Goal: Information Seeking & Learning: Understand process/instructions

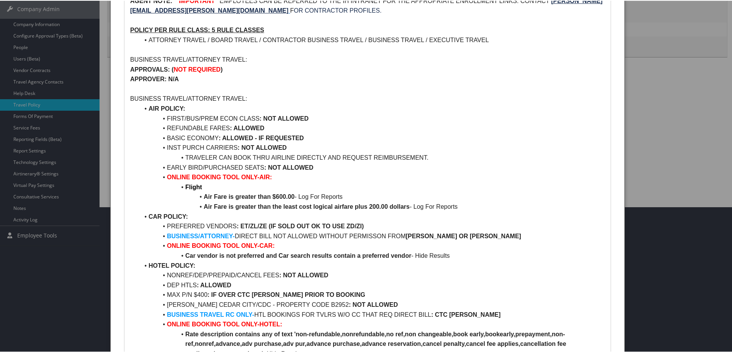
scroll to position [153, 0]
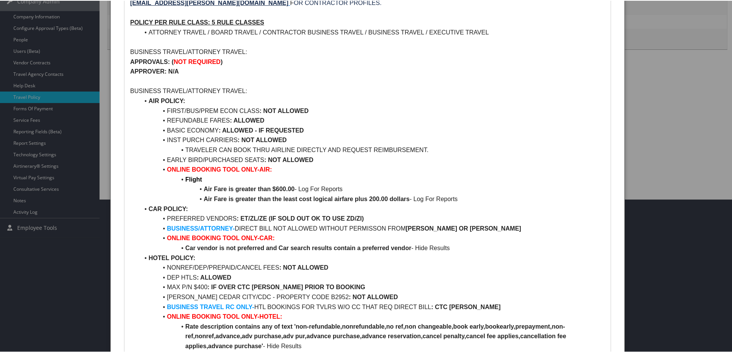
click at [597, 317] on li "ONLINE BOOKING TOOL ONLY-HOTEL:" at bounding box center [372, 316] width 466 height 10
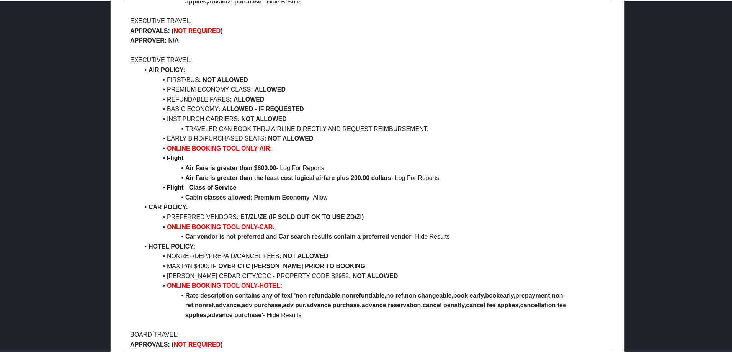
scroll to position [460, 0]
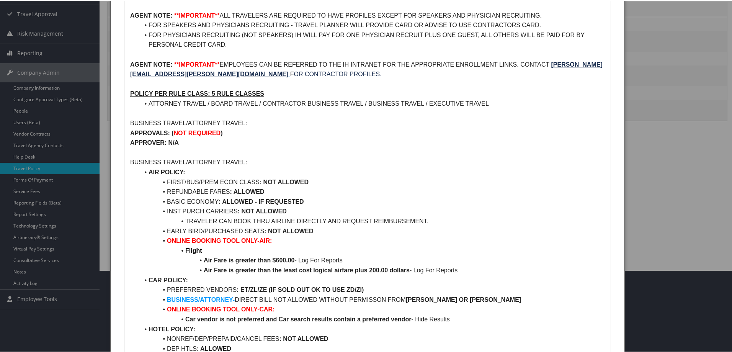
scroll to position [38, 0]
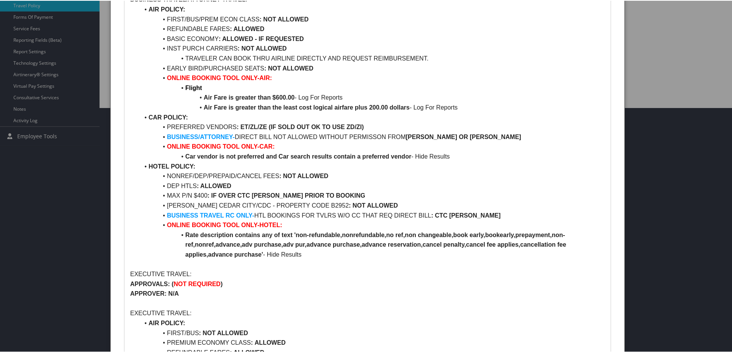
scroll to position [230, 0]
